Goal: Task Accomplishment & Management: Use online tool/utility

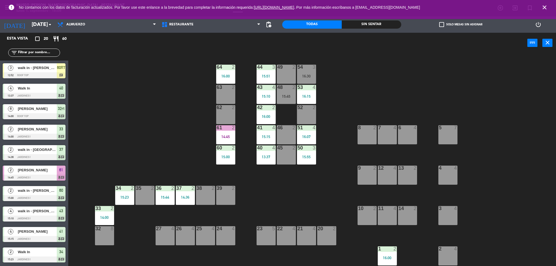
drag, startPoint x: 340, startPoint y: 154, endPoint x: 338, endPoint y: 183, distance: 28.8
click at [338, 183] on div "44 3 15:51 49 2 54 3 16:30 64 2 16:00 48 2 15:45 53 4 16:15 63 2 43 4 15:10 62 …" at bounding box center [315, 161] width 483 height 213
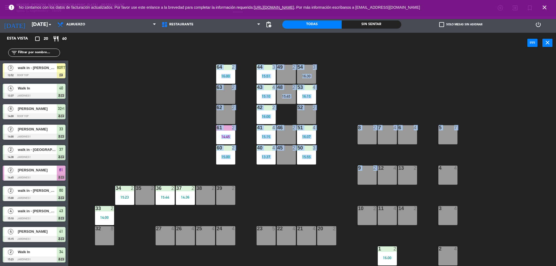
drag, startPoint x: 313, startPoint y: 205, endPoint x: 325, endPoint y: 162, distance: 44.5
click at [325, 162] on div "44 3 15:51 49 2 54 3 16:30 64 2 16:00 48 2 15:45 53 4 16:15 63 2 43 4 15:10 62 …" at bounding box center [315, 161] width 483 height 213
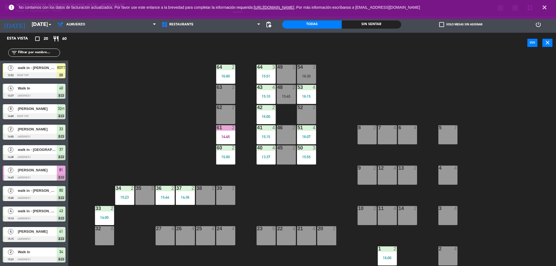
click at [392, 255] on div "1 2 16:00" at bounding box center [387, 256] width 19 height 19
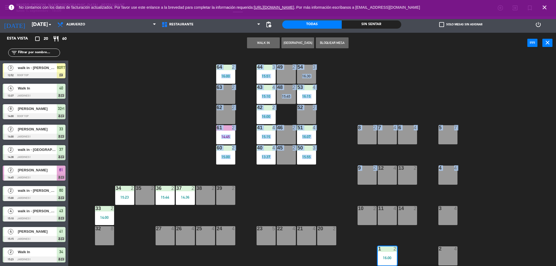
drag, startPoint x: 508, startPoint y: 189, endPoint x: 507, endPoint y: 68, distance: 120.8
click at [507, 68] on div "44 3 15:51 49 2 54 3 16:30 64 2 16:00 48 2 15:45 53 4 16:15 63 2 43 4 15:10 62 …" at bounding box center [315, 161] width 483 height 213
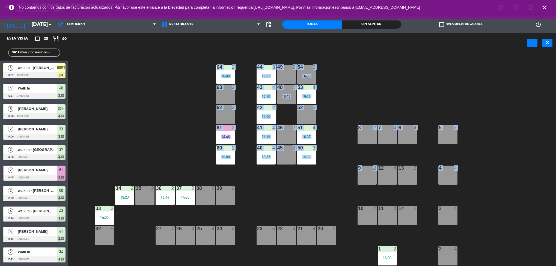
drag, startPoint x: 548, startPoint y: 13, endPoint x: 550, endPoint y: 11, distance: 3.5
click at [550, 11] on div "menu [GEOGRAPHIC_DATA][PERSON_NAME] - Restaurant [DATE] 1. septiembre - 16:08 M…" at bounding box center [278, 133] width 556 height 266
click at [549, 10] on span "close" at bounding box center [545, 7] width 15 height 15
click at [551, 7] on span "close" at bounding box center [545, 7] width 15 height 15
drag, startPoint x: 538, startPoint y: 8, endPoint x: 556, endPoint y: 7, distance: 18.1
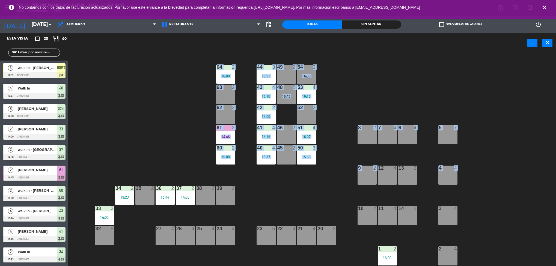
click at [556, 7] on div "error No contamos con los datos de facturación actualizados. Por favor use este…" at bounding box center [278, 7] width 556 height 15
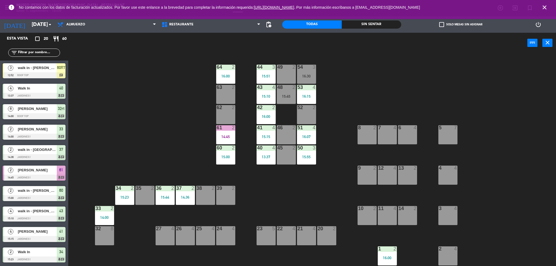
click at [553, 5] on div "error No contamos con los datos de facturación actualizados. Por favor use este…" at bounding box center [278, 7] width 556 height 15
click at [549, 12] on span "close" at bounding box center [545, 7] width 15 height 15
click at [552, 7] on span "close" at bounding box center [545, 7] width 15 height 15
click at [549, 8] on span "close" at bounding box center [545, 7] width 15 height 15
click at [537, 9] on span "No contamos con los datos de facturación actualizados. Por favor use este enlan…" at bounding box center [278, 8] width 519 height 12
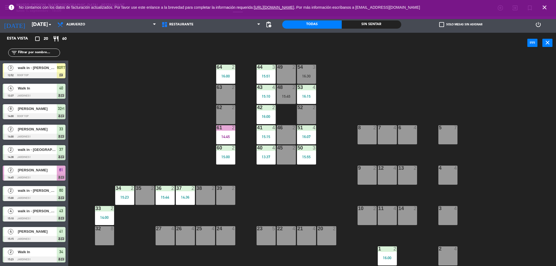
click at [549, 7] on span "close" at bounding box center [545, 7] width 15 height 15
click at [556, 7] on html "close × Museo [PERSON_NAME] Café - Restaurant × chrome_reader_mode Listado de R…" at bounding box center [278, 133] width 556 height 266
click at [551, 10] on span "close" at bounding box center [545, 7] width 15 height 15
click at [555, 7] on div "error No contamos con los datos de facturación actualizados. Por favor use este…" at bounding box center [278, 7] width 556 height 15
click at [545, 7] on icon "close" at bounding box center [545, 7] width 7 height 7
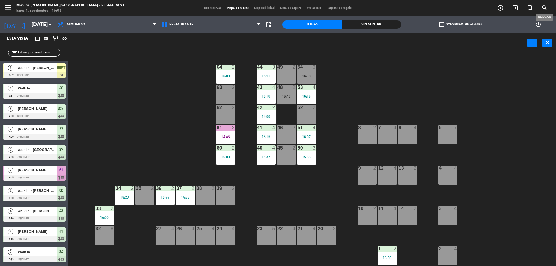
click at [389, 249] on div at bounding box center [387, 249] width 9 height 5
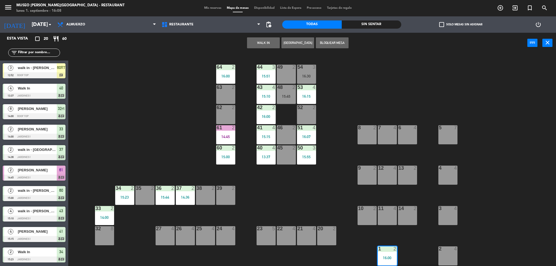
drag, startPoint x: 494, startPoint y: 216, endPoint x: 499, endPoint y: 116, distance: 100.4
click at [499, 116] on div "44 3 15:51 49 2 54 3 16:30 64 2 16:00 48 2 15:45 53 4 16:15 63 2 43 4 15:10 62 …" at bounding box center [315, 161] width 483 height 213
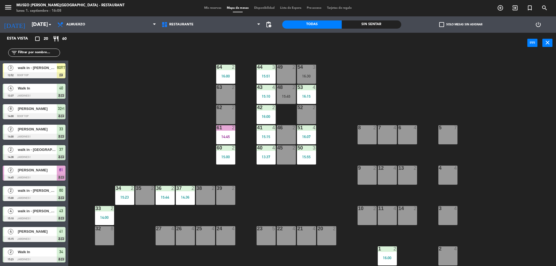
drag, startPoint x: 408, startPoint y: 83, endPoint x: 401, endPoint y: 93, distance: 12.3
click at [401, 93] on div "44 3 15:51 49 2 54 3 16:30 64 2 16:00 48 2 15:45 53 4 16:15 63 2 43 4 15:10 62 …" at bounding box center [315, 161] width 483 height 213
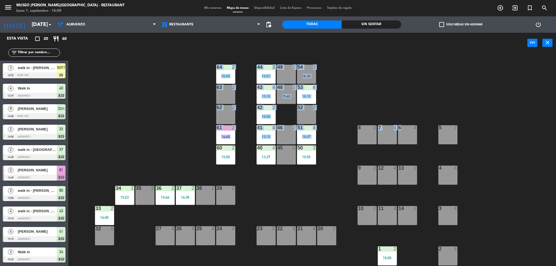
click at [394, 255] on div "1 2 16:00" at bounding box center [387, 256] width 19 height 19
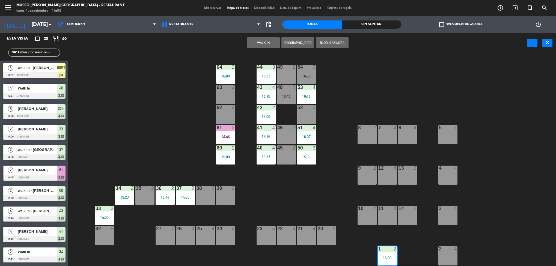
click at [394, 247] on div "2" at bounding box center [395, 249] width 3 height 5
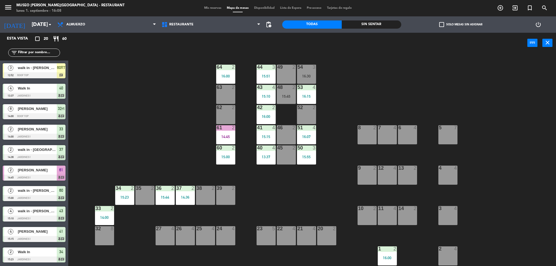
click at [389, 253] on div "1 2 16:00" at bounding box center [387, 256] width 19 height 19
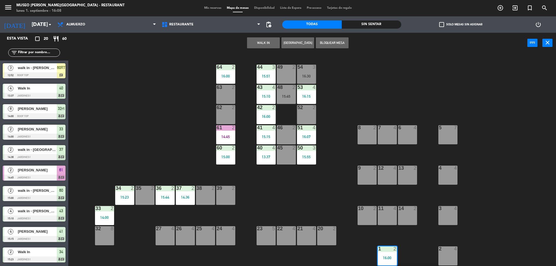
drag, startPoint x: 508, startPoint y: 198, endPoint x: 527, endPoint y: 147, distance: 54.2
click at [527, 147] on div "44 3 15:51 49 2 54 3 16:30 64 2 16:00 48 2 15:45 53 4 16:15 63 2 43 4 15:10 62 …" at bounding box center [315, 161] width 483 height 213
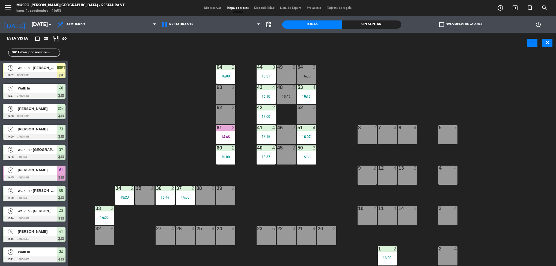
click at [442, 54] on main "44 3 15:51 49 2 54 3 16:30 64 2 16:00 48 2 15:45 53 4 16:15 63 2 43 4 15:10 62 …" at bounding box center [312, 158] width 488 height 219
click at [410, 82] on div "44 3 15:51 49 2 54 3 16:30 64 2 16:00 48 2 15:45 53 4 16:15 63 2 43 4 15:10 62 …" at bounding box center [315, 161] width 483 height 213
click at [387, 104] on div "44 3 15:51 49 2 54 3 16:30 64 2 16:00 48 2 15:45 53 4 16:15 63 2 43 4 15:10 62 …" at bounding box center [315, 161] width 483 height 213
click at [379, 117] on div "44 3 15:51 49 2 54 3 16:30 64 2 16:00 48 2 15:45 53 4 16:15 63 2 43 4 15:10 62 …" at bounding box center [315, 161] width 483 height 213
drag, startPoint x: 439, startPoint y: 78, endPoint x: 348, endPoint y: 171, distance: 130.4
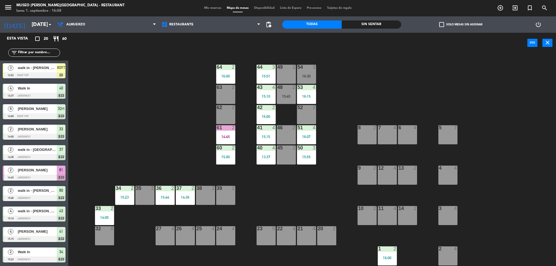
click at [348, 171] on div "44 3 15:51 49 2 54 3 16:30 64 2 16:00 48 2 15:45 53 4 16:15 63 2 43 4 15:10 62 …" at bounding box center [315, 161] width 483 height 213
click at [472, 89] on div "44 3 15:51 49 2 54 3 16:30 64 2 16:00 48 2 15:45 53 4 16:15 63 2 43 4 15:10 62 …" at bounding box center [315, 161] width 483 height 213
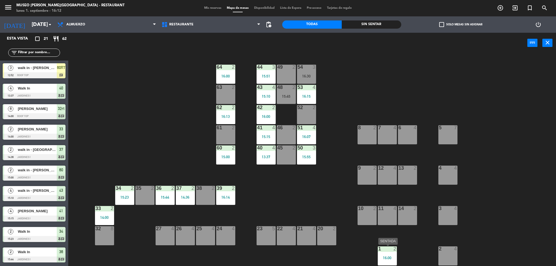
click at [390, 255] on div "1 2 16:00" at bounding box center [387, 256] width 19 height 19
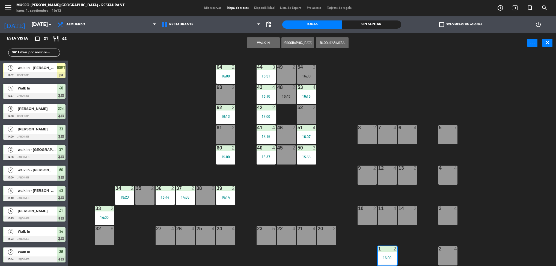
click at [394, 252] on div "2" at bounding box center [395, 249] width 3 height 5
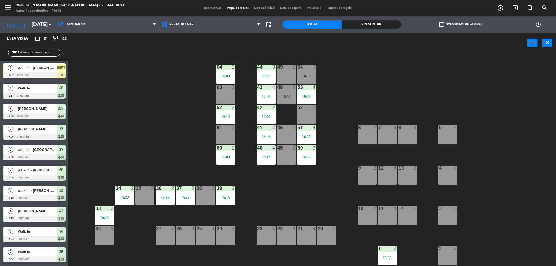
click at [393, 253] on div "1 2 16:00" at bounding box center [387, 256] width 19 height 19
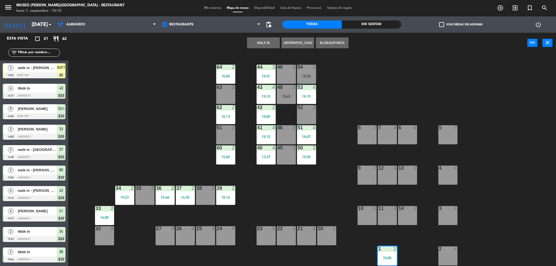
drag, startPoint x: 394, startPoint y: 257, endPoint x: 441, endPoint y: 240, distance: 50.3
click at [390, 254] on div "1 2 16:00 2 [PERSON_NAME] SENTADA 16:00 chat" at bounding box center [387, 256] width 19 height 19
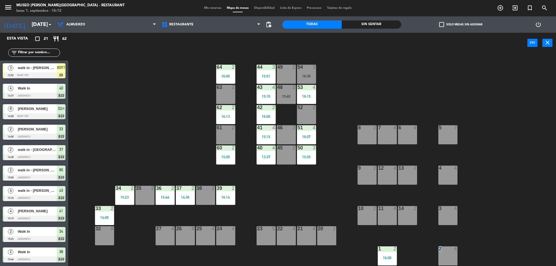
click at [442, 240] on div "44 3 15:51 49 2 54 3 16:30 64 2 16:00 48 2 15:45 53 4 16:15 63 2 43 4 15:10 62 …" at bounding box center [315, 161] width 483 height 213
click at [394, 250] on div "2" at bounding box center [395, 249] width 3 height 5
click at [395, 252] on div "2" at bounding box center [395, 249] width 3 height 5
click at [390, 253] on div "1 2 16:00" at bounding box center [387, 256] width 19 height 19
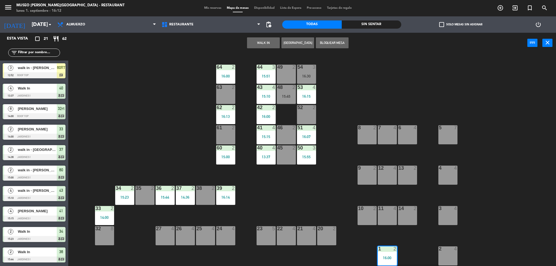
click at [389, 256] on div "16:00" at bounding box center [387, 258] width 19 height 4
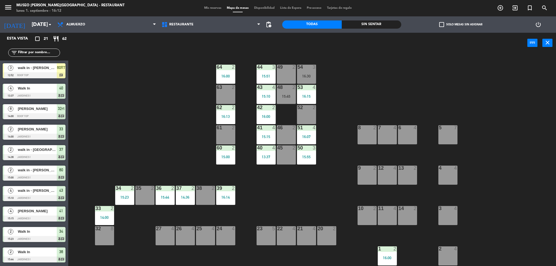
click at [385, 258] on div "16:00" at bounding box center [387, 258] width 19 height 4
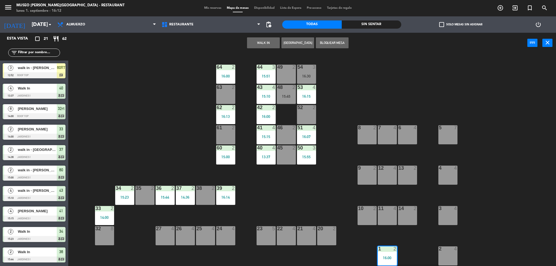
click at [351, 249] on div "44 3 15:51 49 2 54 3 16:30 64 2 16:00 48 2 15:45 53 4 16:15 63 2 43 4 15:10 62 …" at bounding box center [315, 161] width 483 height 213
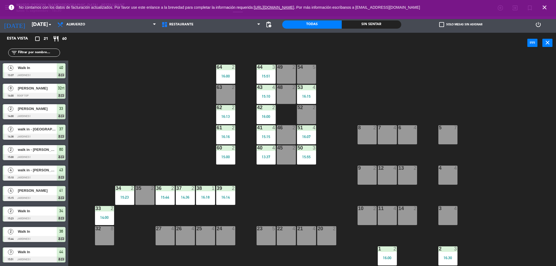
click at [322, 189] on div "44 3 15:51 49 2 54 5 64 2 16:00 48 2 53 4 16:15 63 2 43 4 15:10 62 2 16:13 42 2…" at bounding box center [315, 161] width 483 height 213
drag, startPoint x: 500, startPoint y: 208, endPoint x: 507, endPoint y: 133, distance: 75.7
click at [507, 133] on div "44 3 15:51 49 2 54 5 64 2 16:00 48 2 53 4 16:15 63 2 43 4 15:10 62 2 16:13 42 2…" at bounding box center [315, 161] width 483 height 213
